Goal: Transaction & Acquisition: Purchase product/service

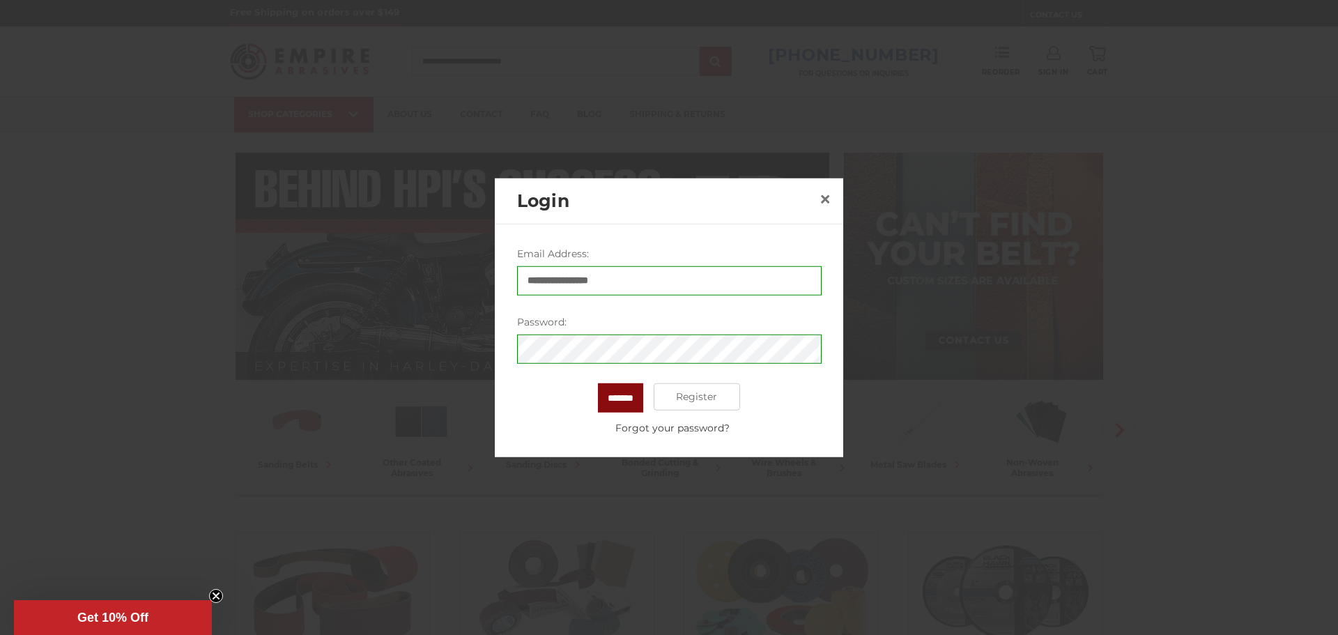
click at [634, 401] on input "*******" at bounding box center [620, 396] width 45 height 29
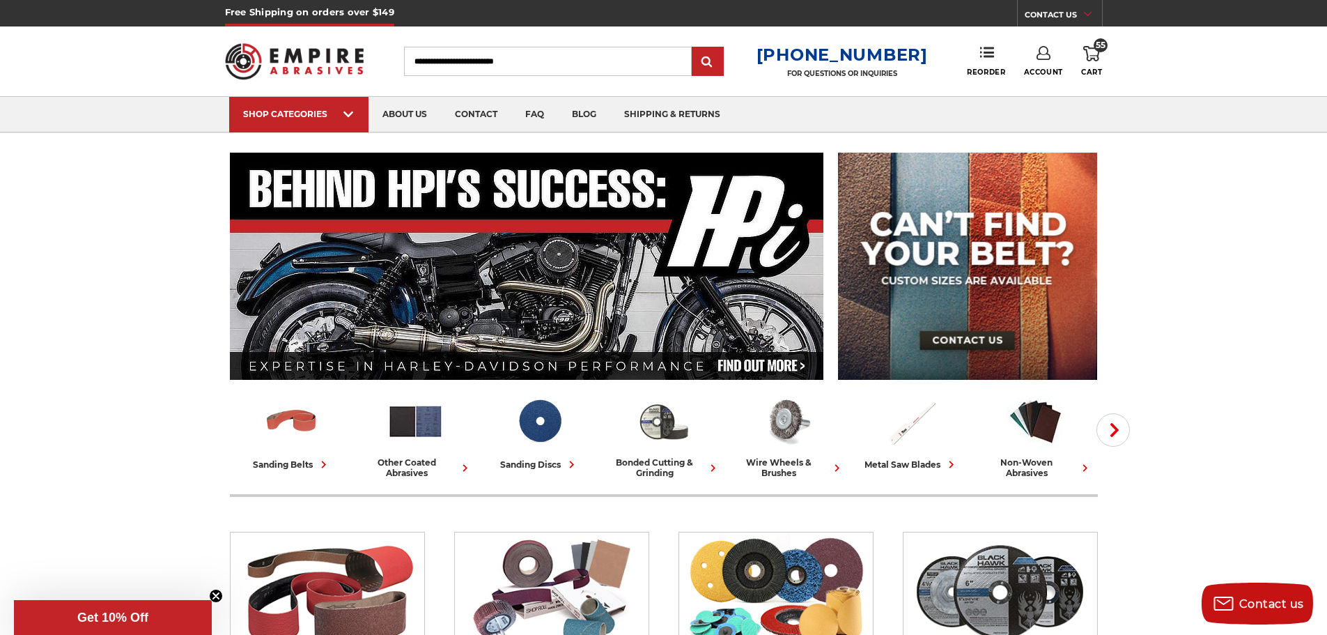
click at [1096, 56] on use at bounding box center [1091, 53] width 17 height 15
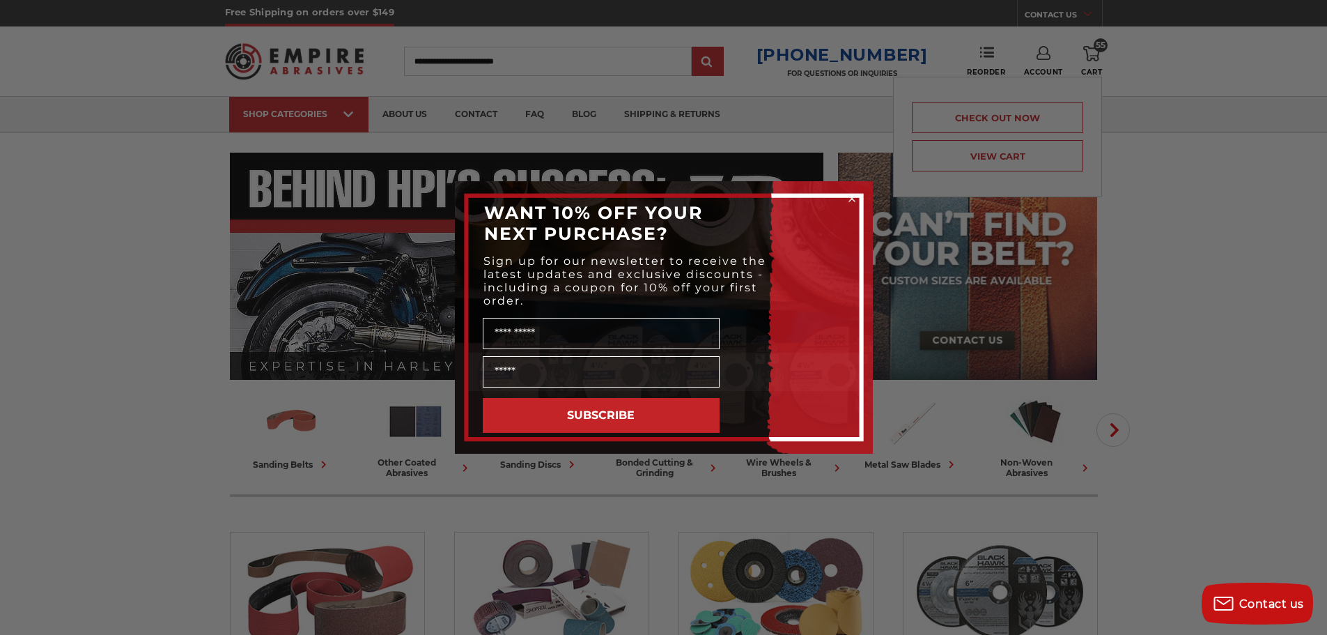
click at [974, 155] on div "Close dialog WANT 10% OFF YOUR NEXT PURCHASE? Sign up for our newsletter to rec…" at bounding box center [663, 317] width 1327 height 635
click at [851, 200] on circle "Close dialog" at bounding box center [851, 198] width 13 height 13
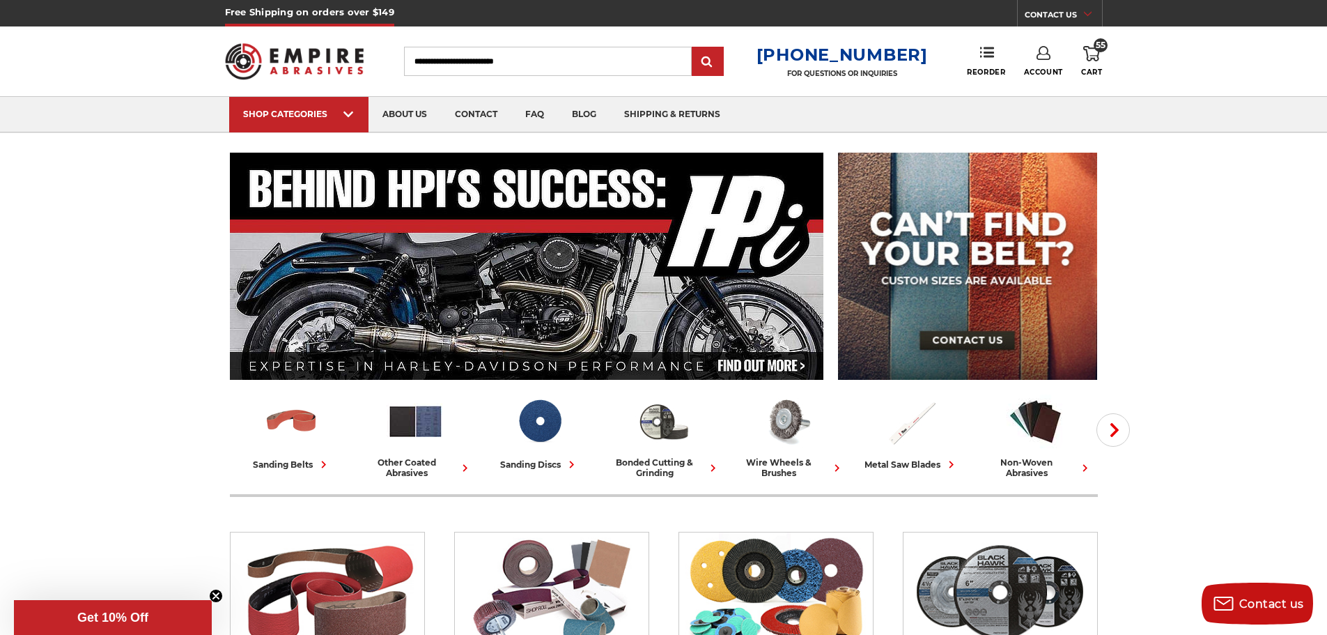
click at [1090, 61] on link "55 Cart" at bounding box center [1091, 61] width 21 height 31
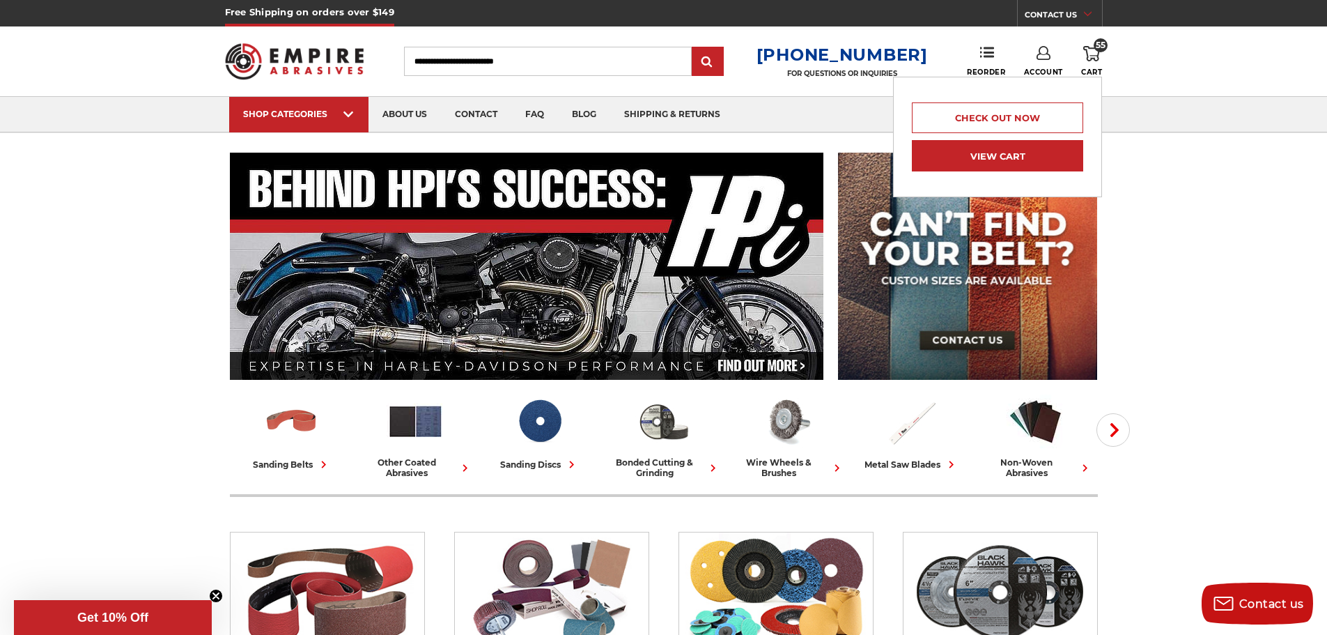
click at [1026, 150] on link "View Cart" at bounding box center [997, 155] width 171 height 31
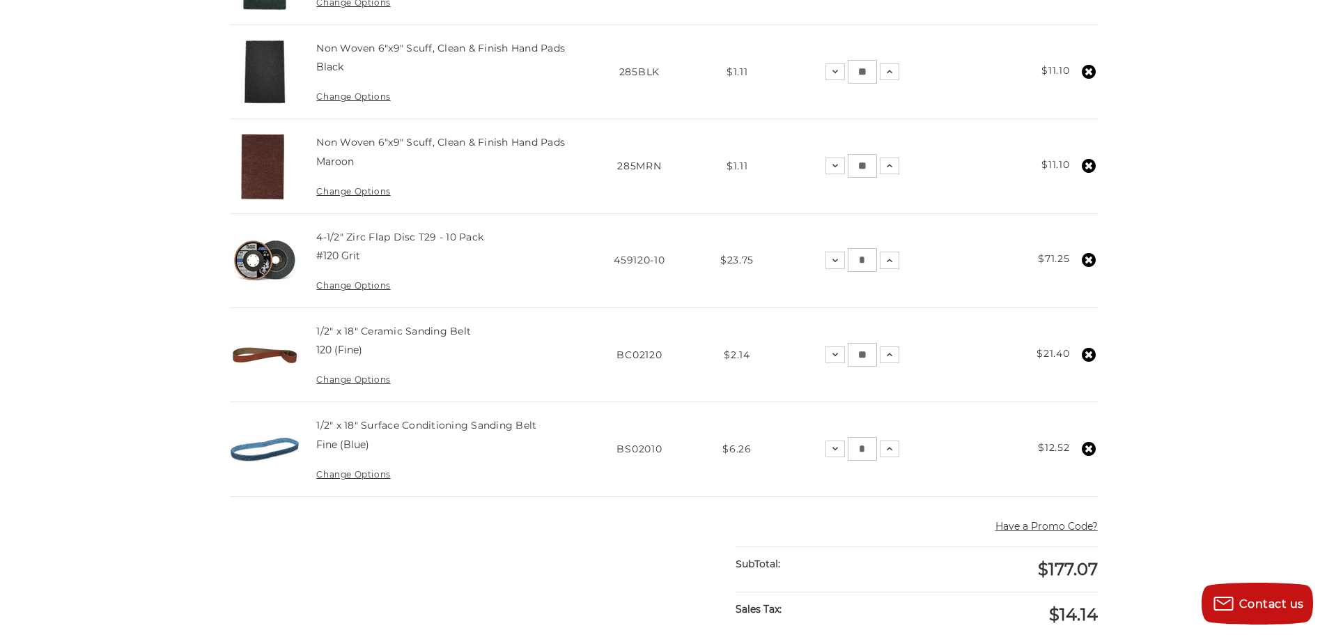
scroll to position [766, 0]
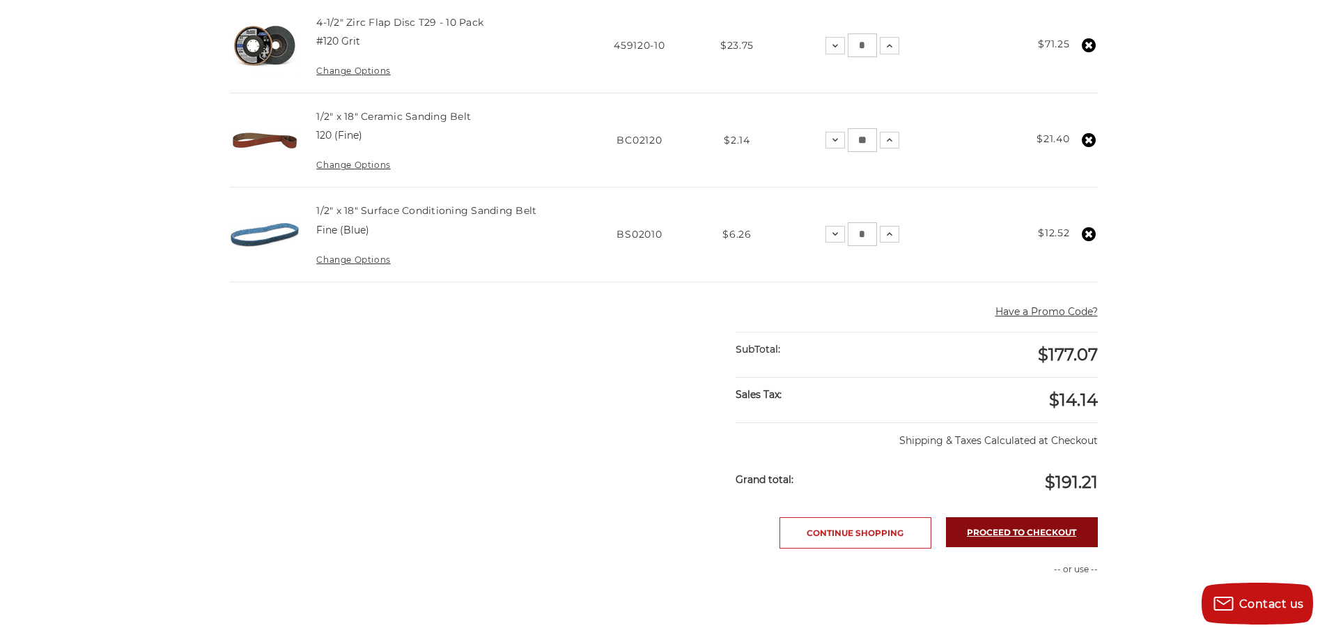
click at [1023, 534] on link "Proceed to checkout" at bounding box center [1022, 532] width 152 height 30
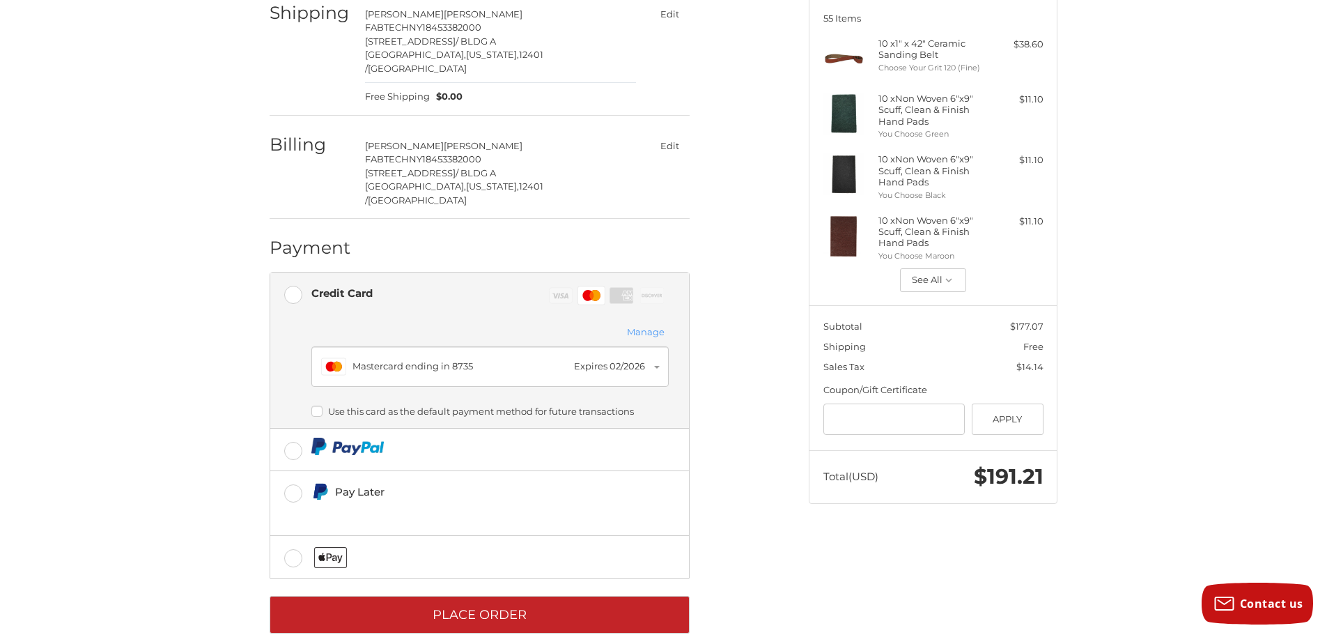
scroll to position [182, 0]
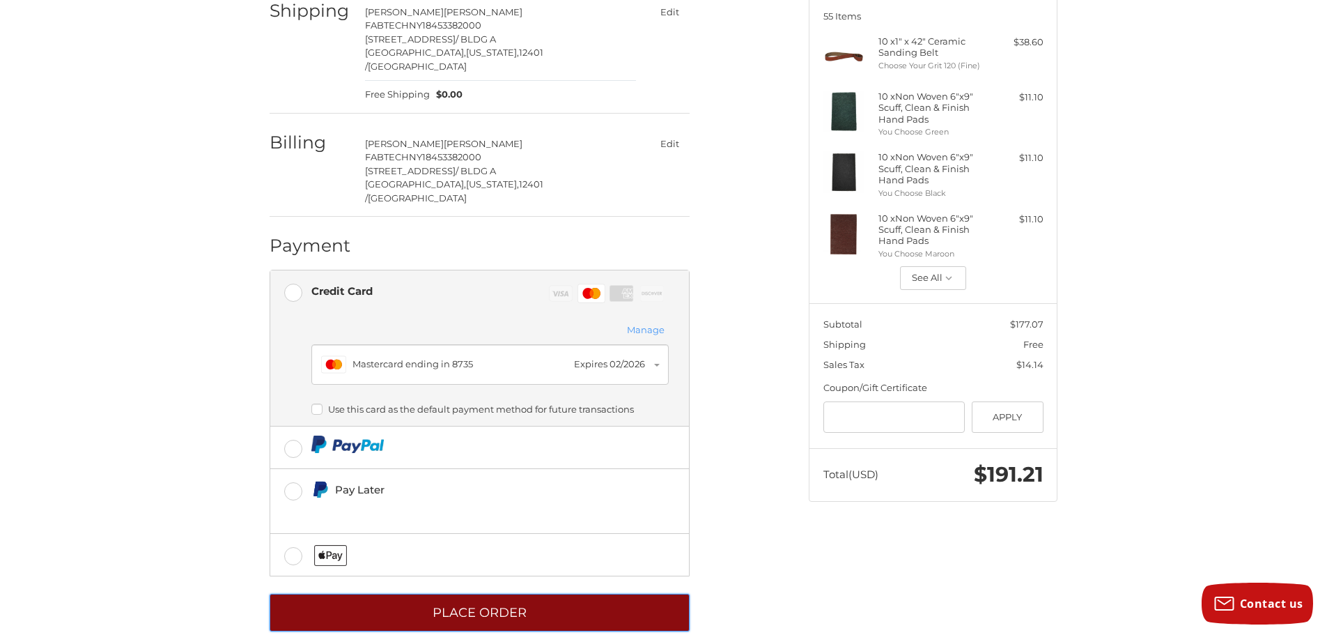
click at [514, 594] on button "Place Order" at bounding box center [480, 613] width 420 height 38
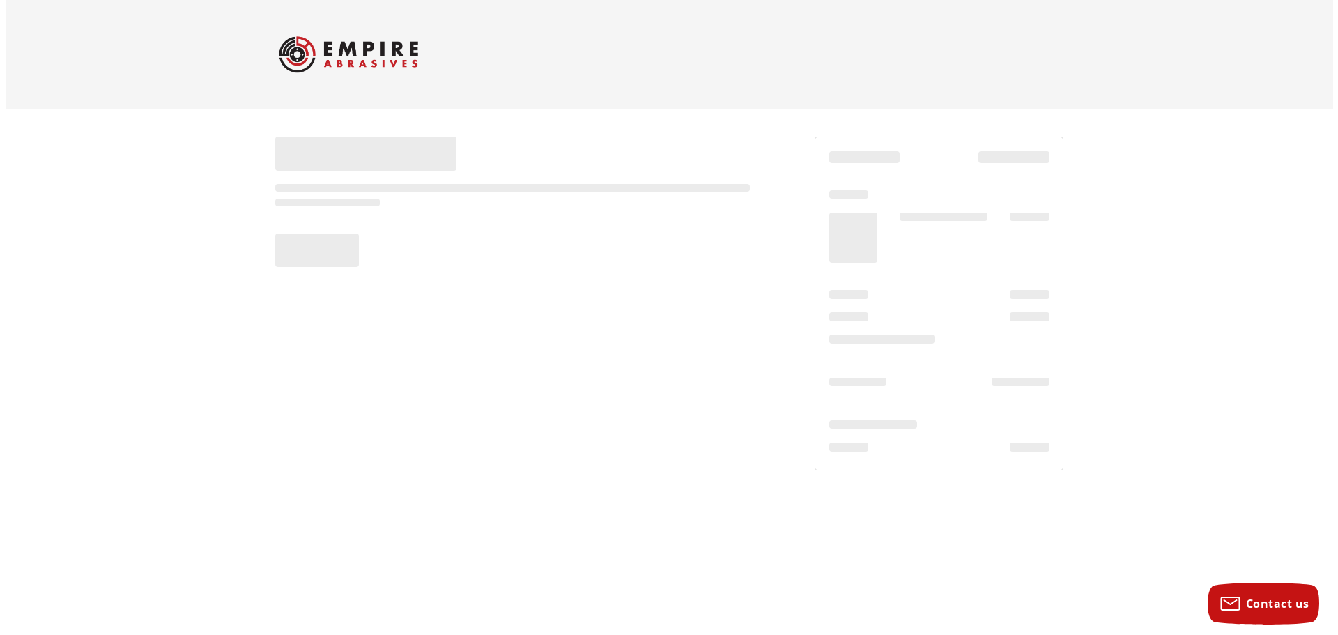
scroll to position [0, 0]
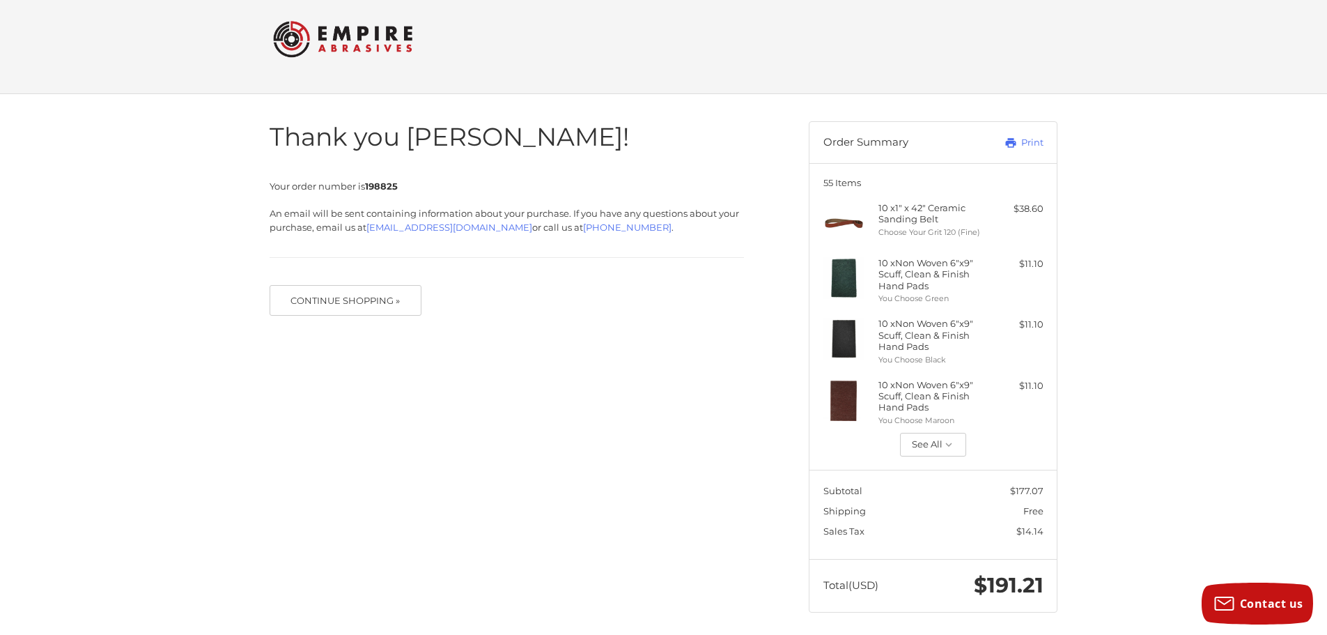
scroll to position [20, 0]
